Goal: Obtain resource: Obtain resource

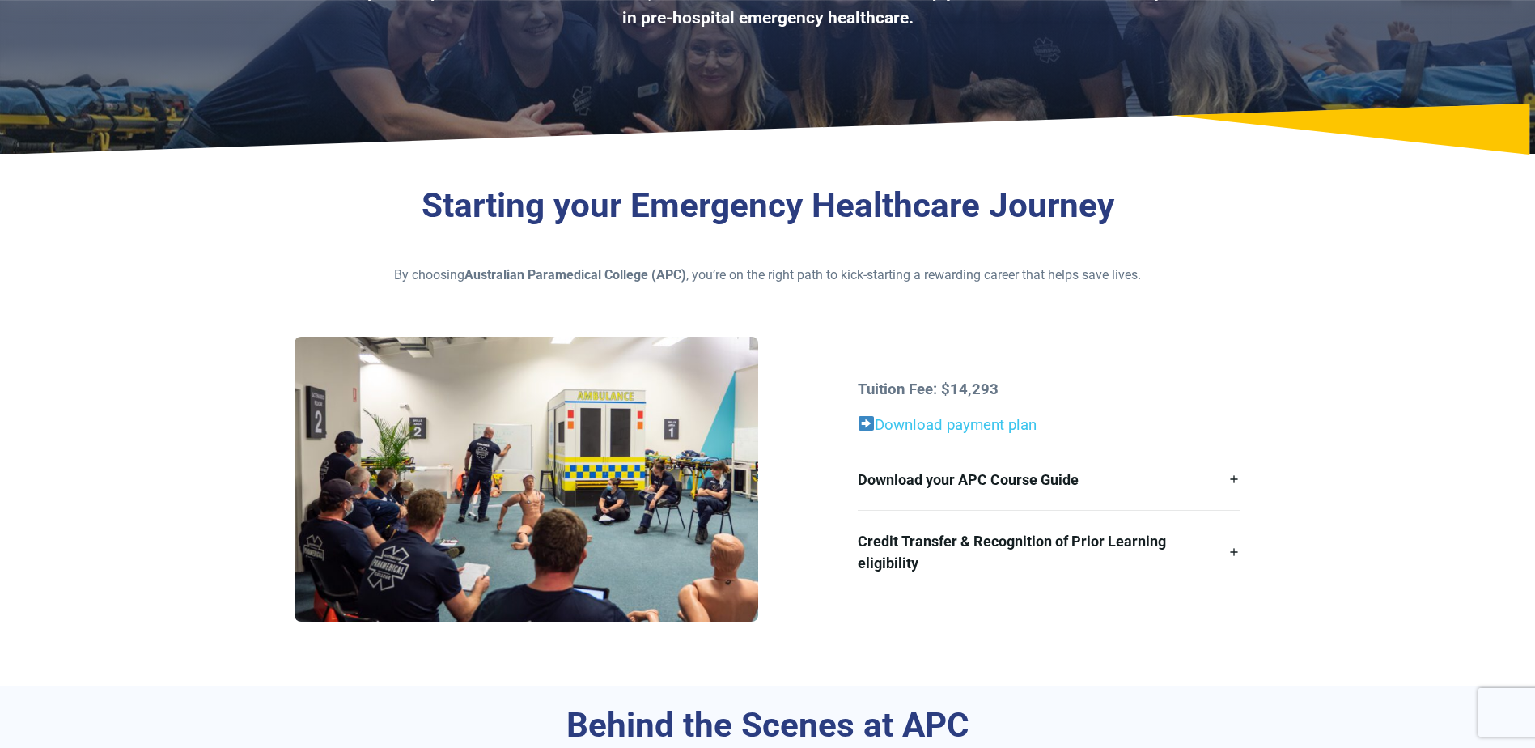
scroll to position [243, 0]
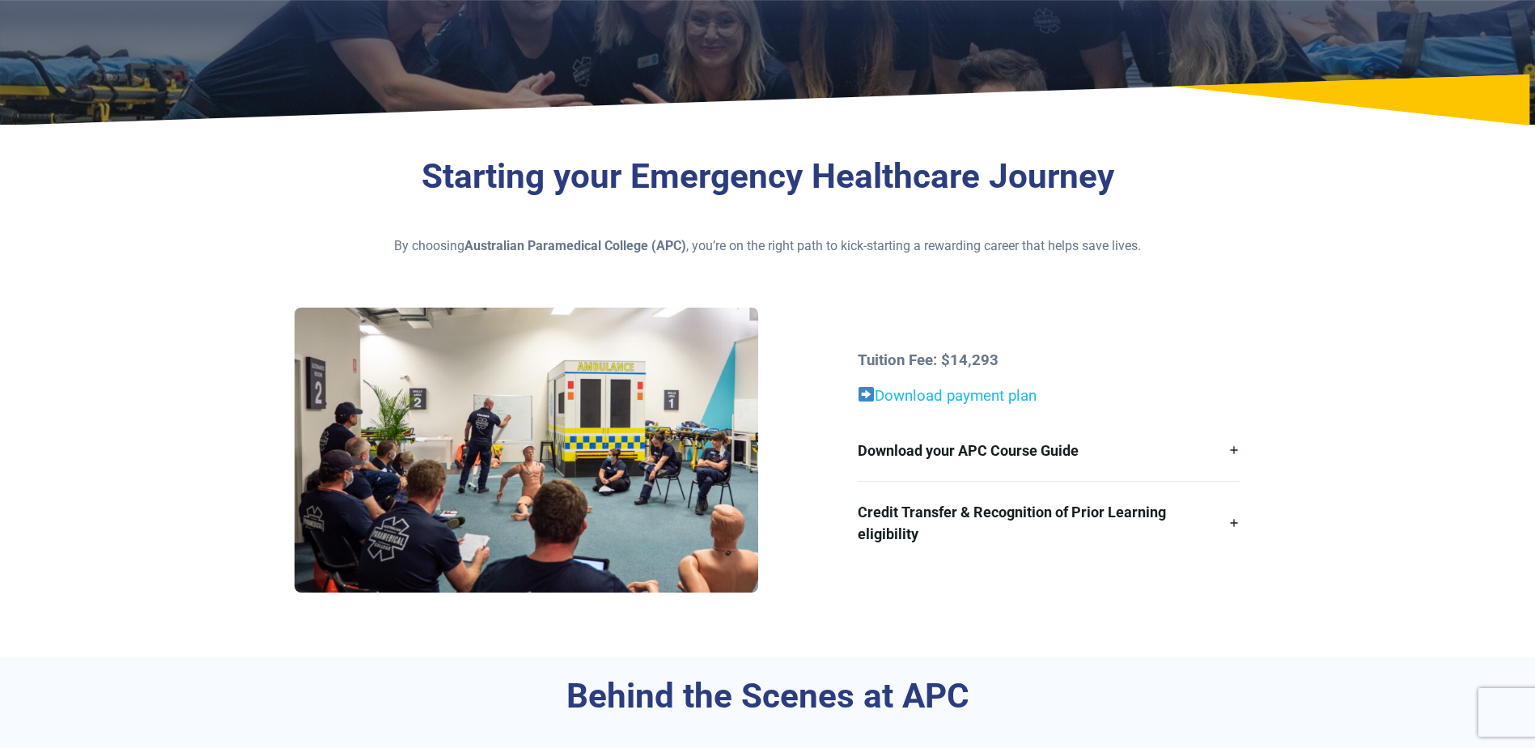
click at [969, 393] on link "Download payment plan" at bounding box center [947, 396] width 179 height 18
click at [1233, 449] on link "Download your APC Course Guide" at bounding box center [1049, 450] width 383 height 61
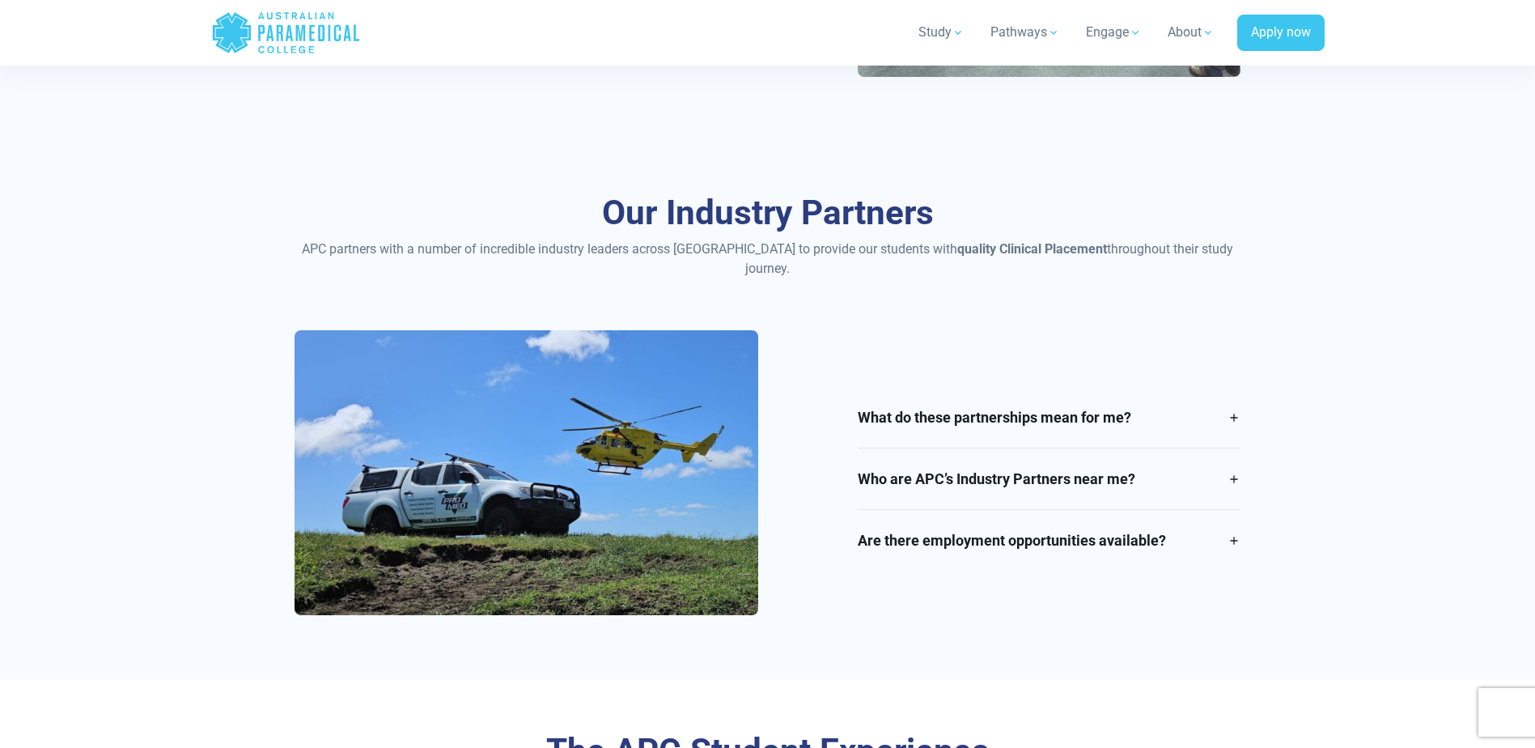
scroll to position [2751, 0]
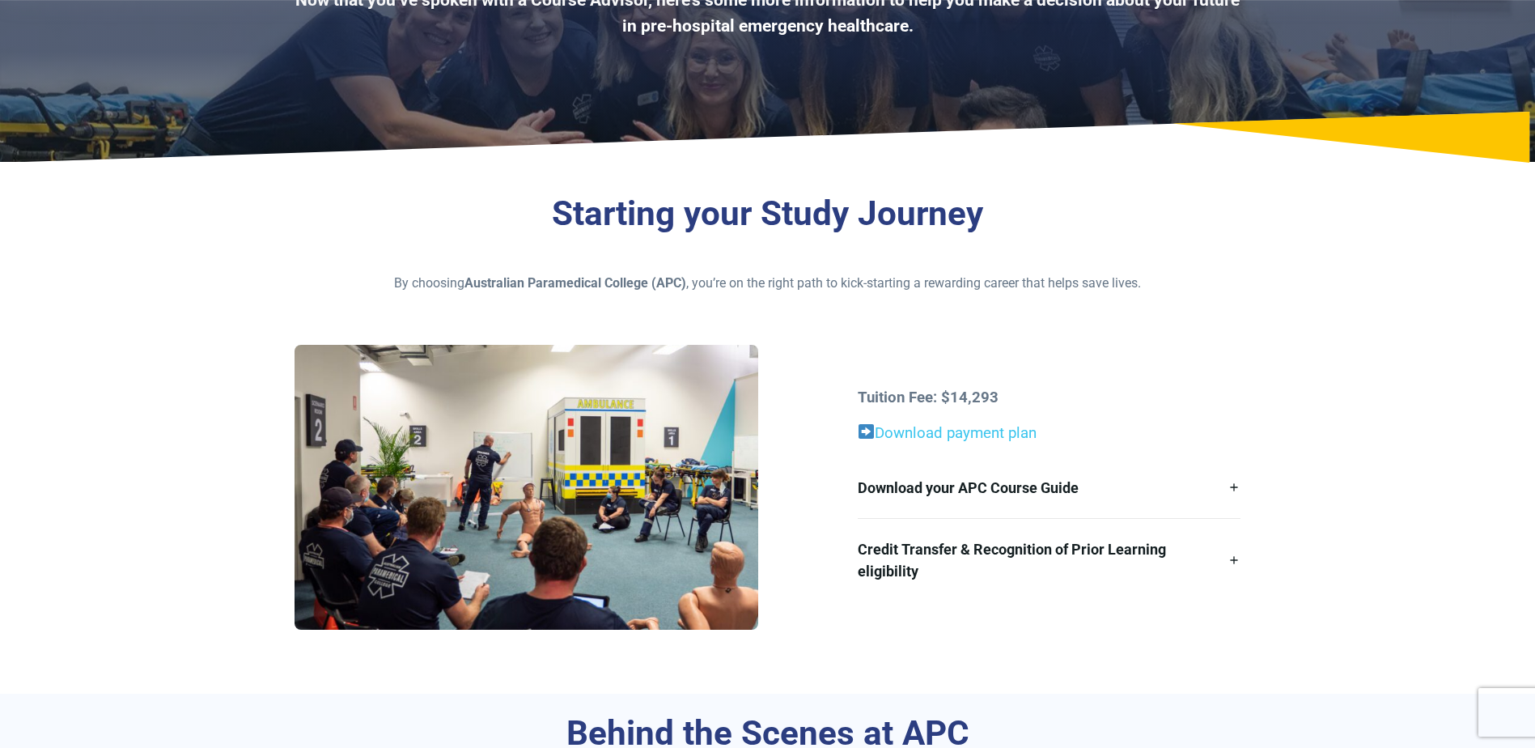
scroll to position [243, 0]
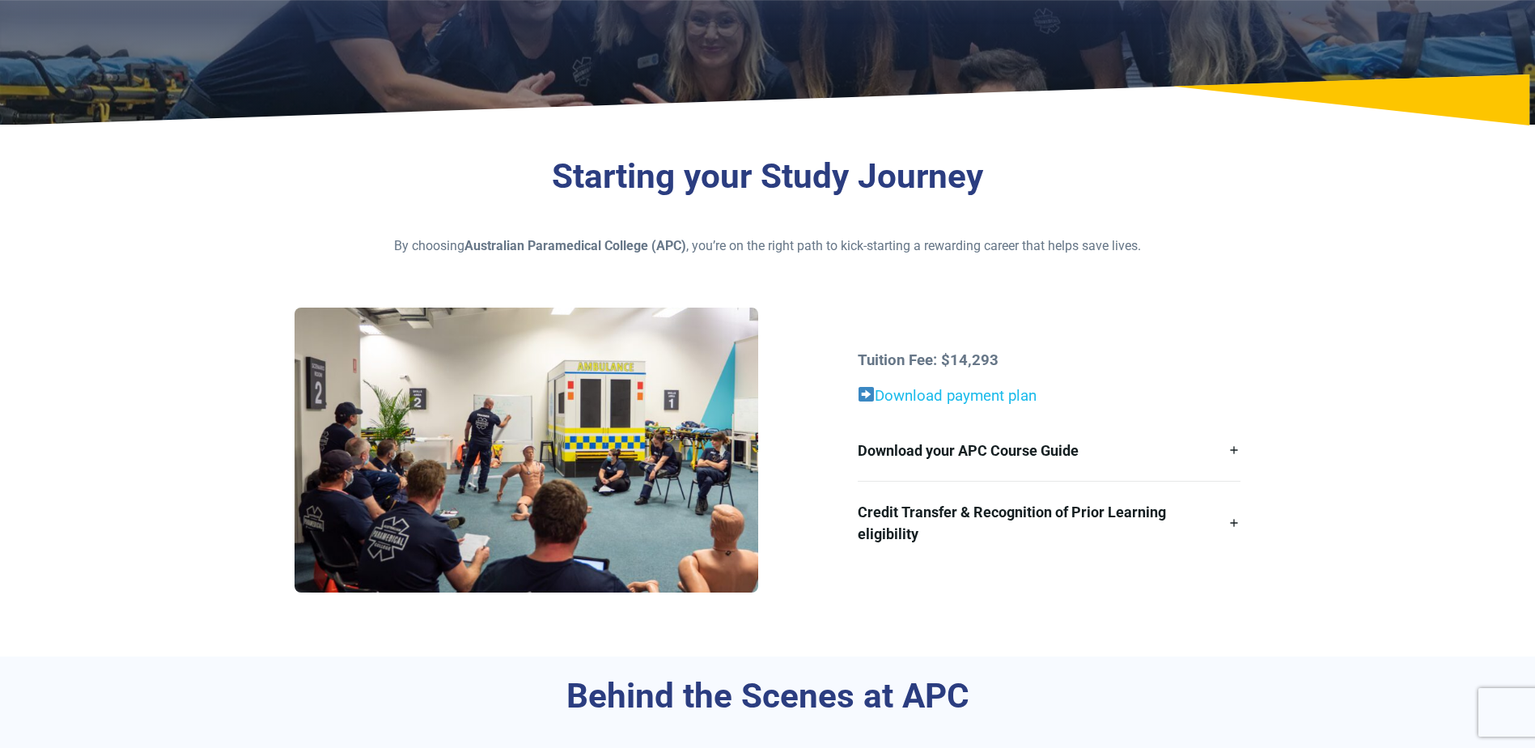
click at [906, 396] on link "Download payment plan" at bounding box center [956, 396] width 162 height 18
click at [1232, 450] on link "Download your APC Course Guide" at bounding box center [1049, 450] width 383 height 61
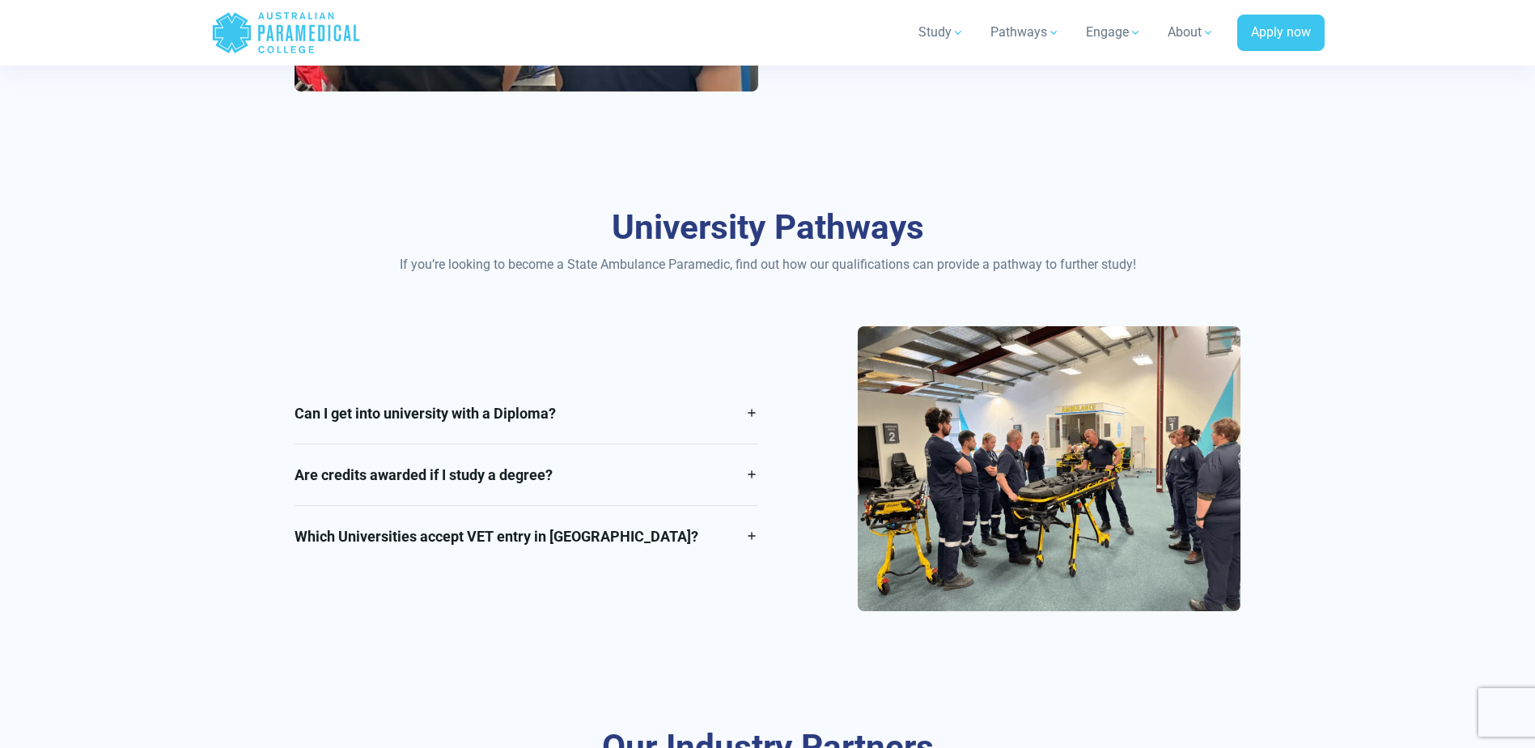
scroll to position [2266, 0]
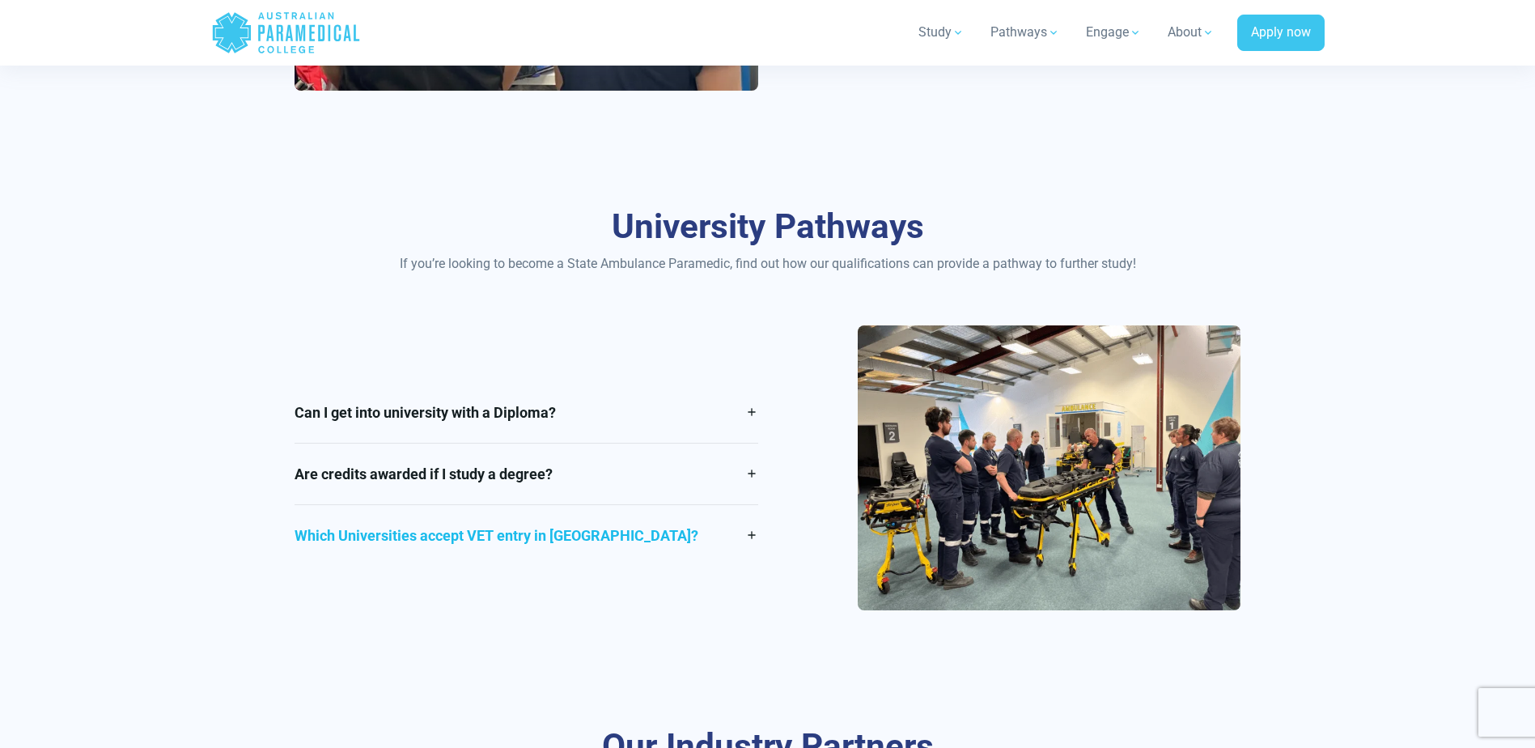
click at [751, 535] on link "Which Universities accept VET entry in [GEOGRAPHIC_DATA]?" at bounding box center [527, 535] width 464 height 61
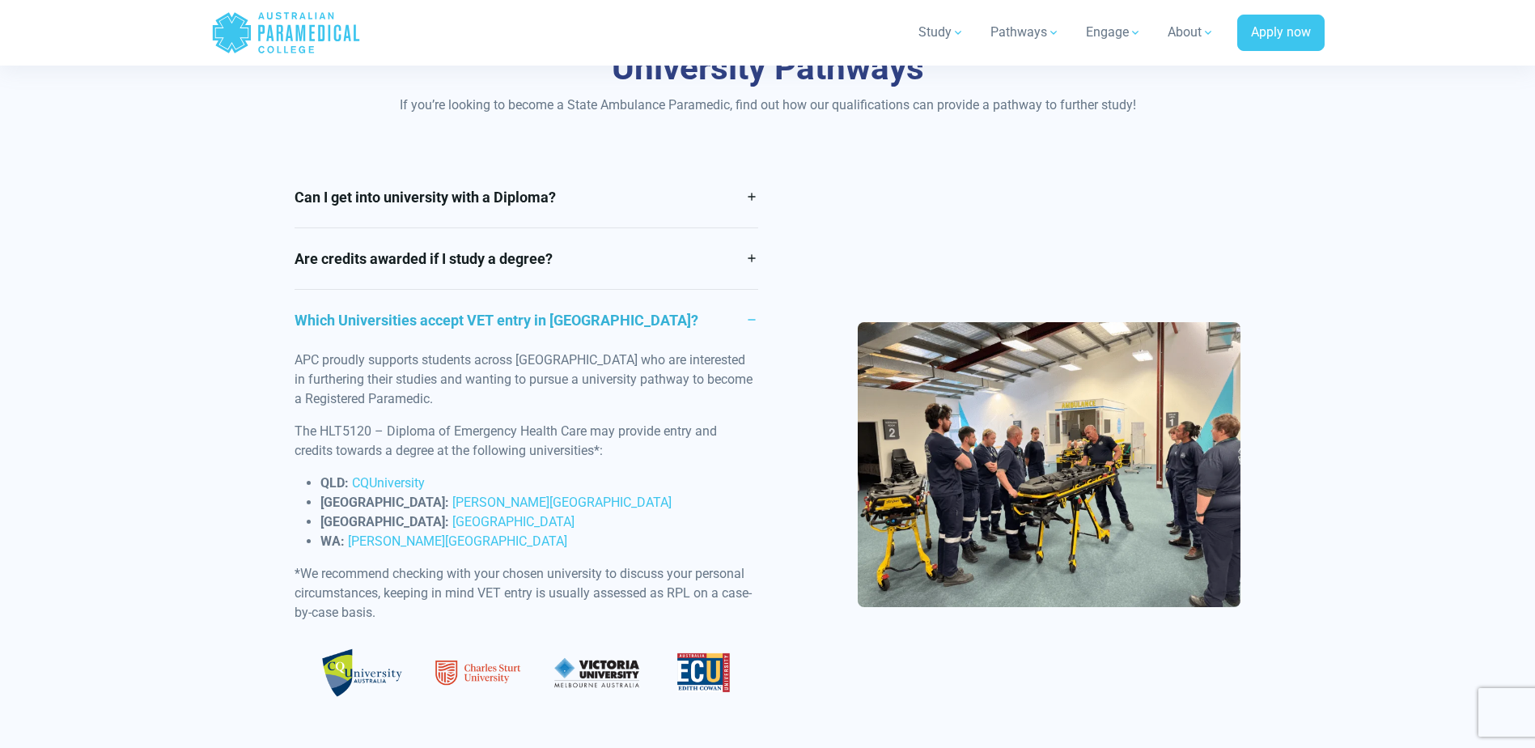
scroll to position [2428, 0]
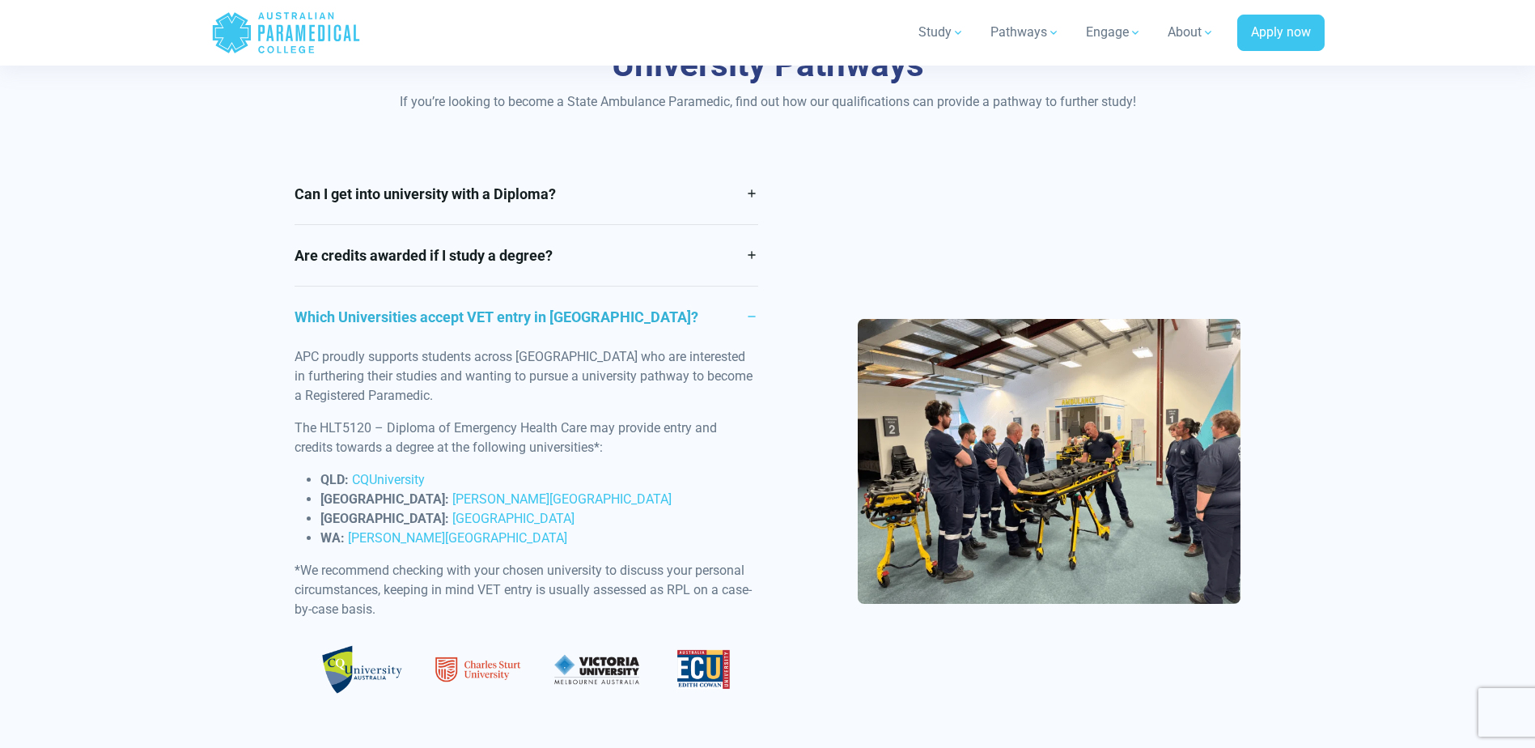
click at [749, 312] on link "Which Universities accept VET entry in [GEOGRAPHIC_DATA]?" at bounding box center [527, 316] width 464 height 61
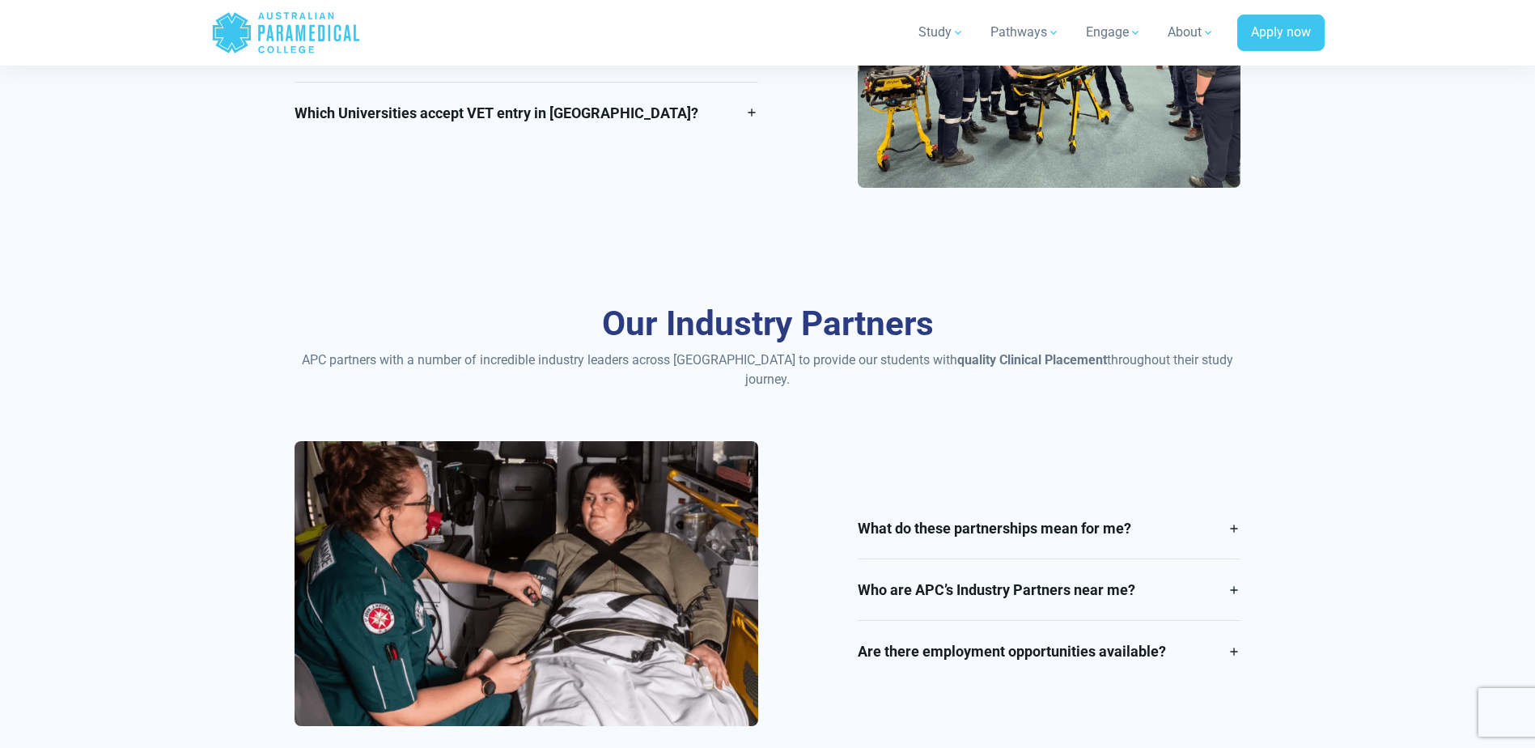
scroll to position [2751, 0]
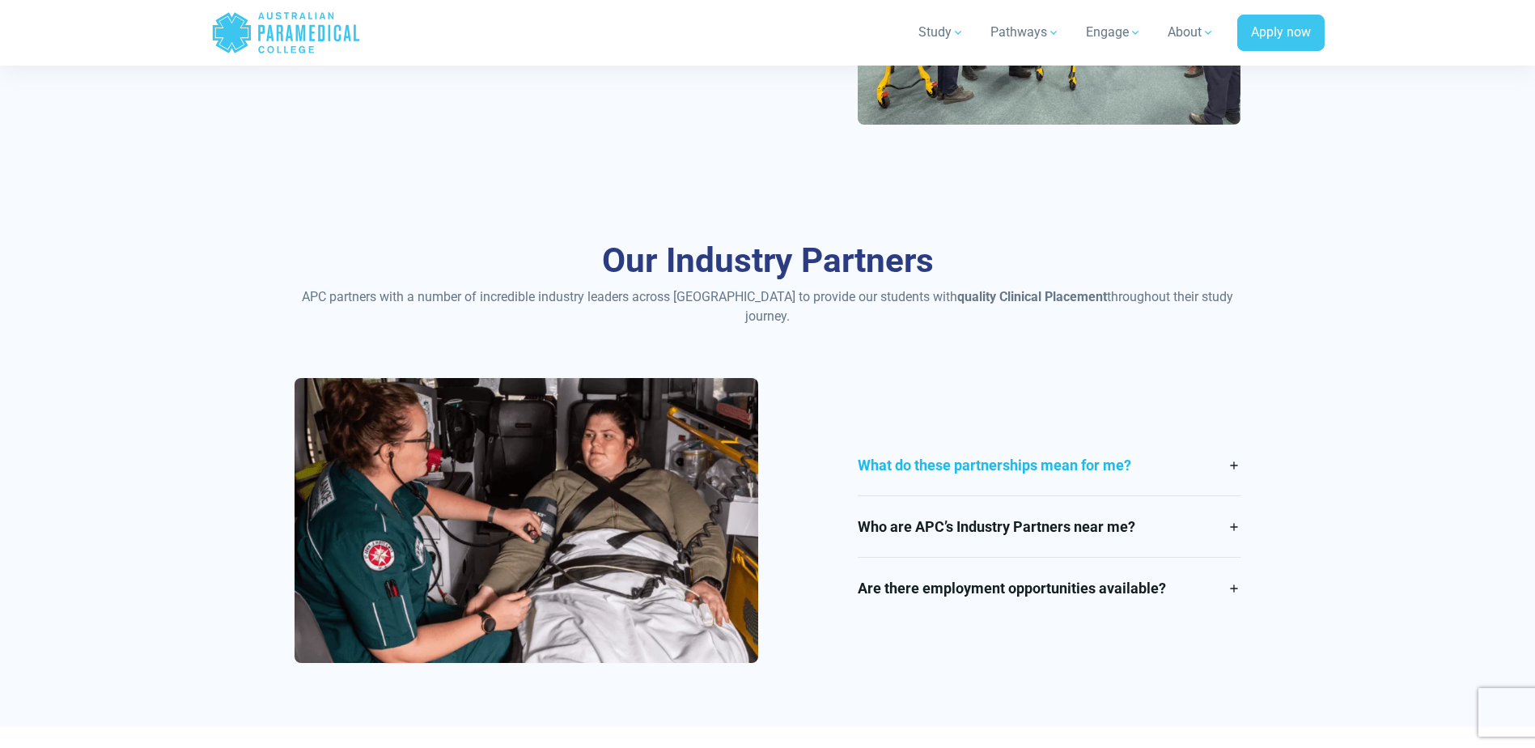
click at [1236, 443] on link "What do these partnerships mean for me?" at bounding box center [1049, 465] width 383 height 61
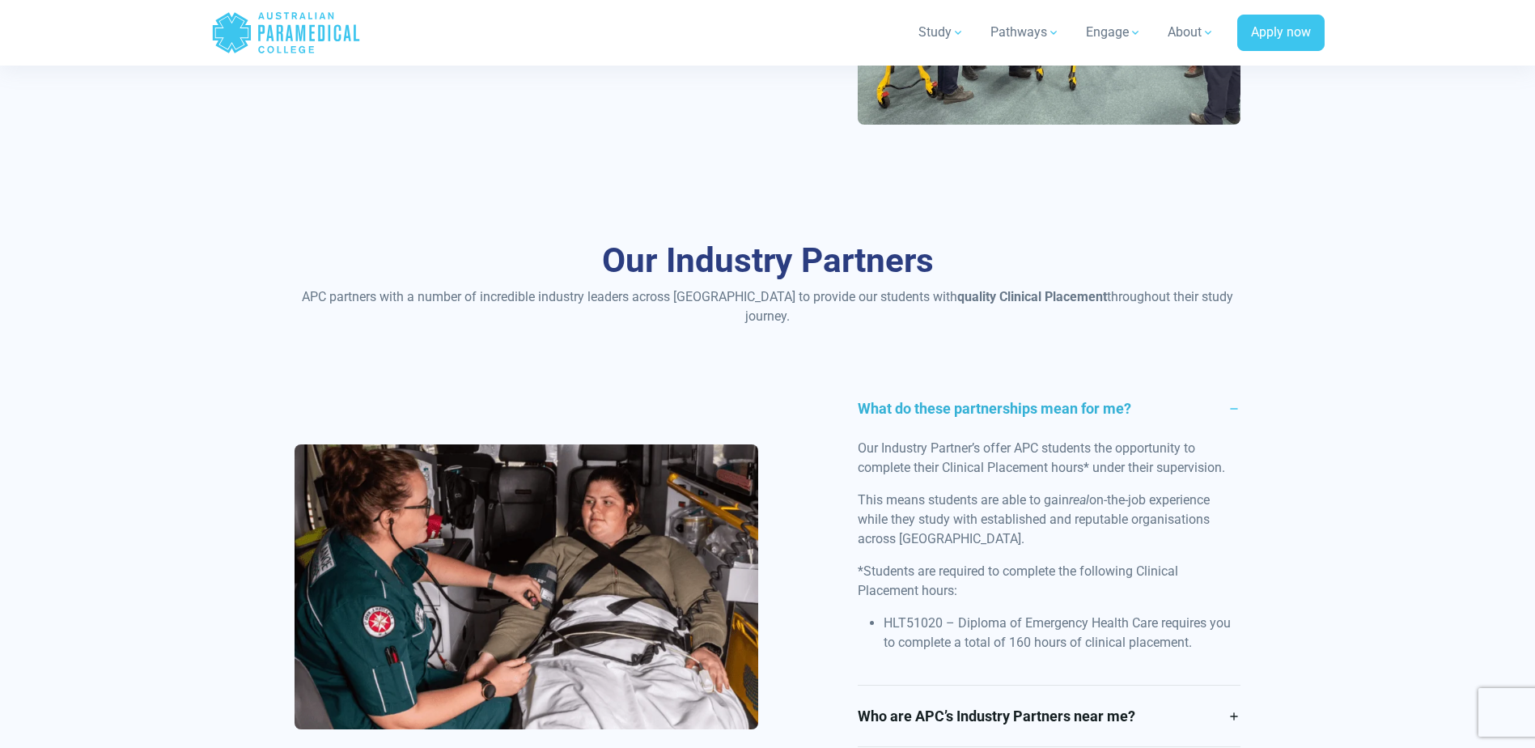
click at [1228, 384] on link "What do these partnerships mean for me?" at bounding box center [1049, 408] width 383 height 61
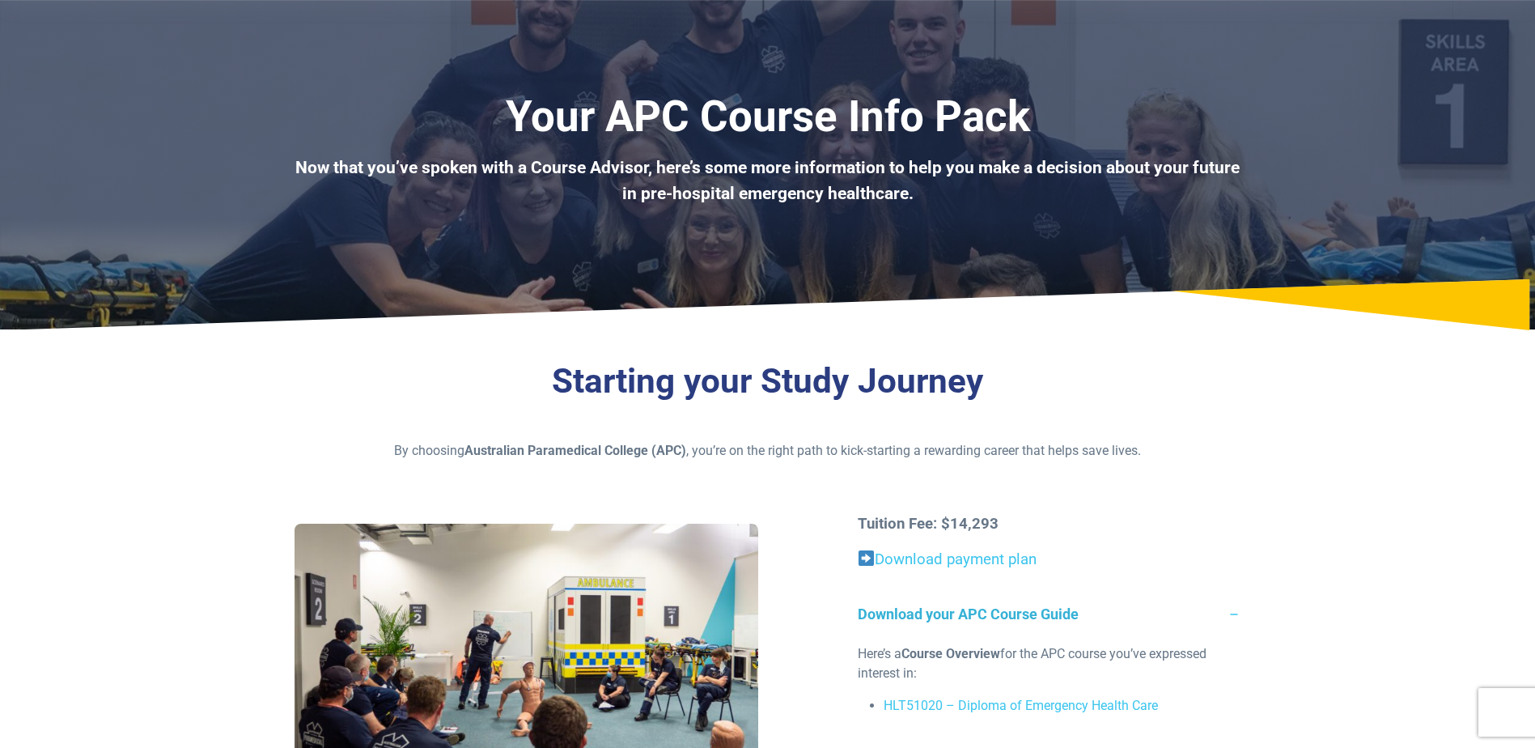
scroll to position [0, 0]
